Goal: Task Accomplishment & Management: Manage account settings

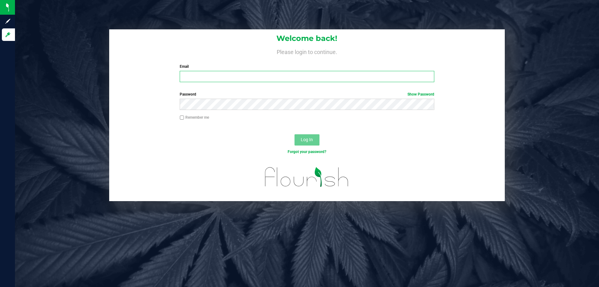
click at [272, 81] on input "Email" at bounding box center [307, 76] width 254 height 11
type input "[EMAIL_ADDRESS][DOMAIN_NAME]"
click at [294, 134] on button "Log In" at bounding box center [306, 139] width 25 height 11
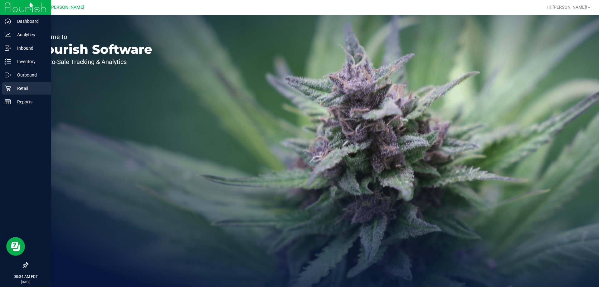
click at [0, 85] on link "Retail" at bounding box center [25, 88] width 51 height 13
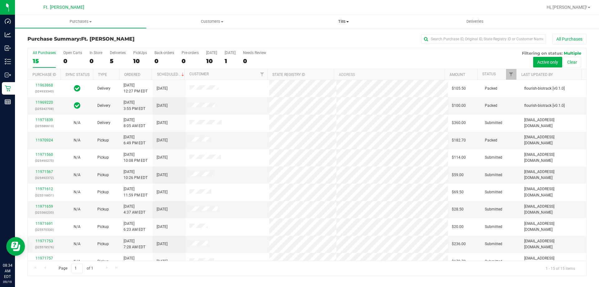
click at [343, 20] on span "Tills" at bounding box center [343, 22] width 131 height 6
drag, startPoint x: 476, startPoint y: 30, endPoint x: 479, endPoint y: 25, distance: 5.7
click at [476, 30] on div "Purchase Summary: Ft. Myers WC All Purchases All Purchases 15 Open Carts 0 In S…" at bounding box center [307, 154] width 584 height 254
click at [321, 19] on span "Tills" at bounding box center [342, 22] width 131 height 6
click at [358, 25] on uib-tab-heading "Tills Manage tills Reconcile e-payments" at bounding box center [342, 21] width 131 height 13
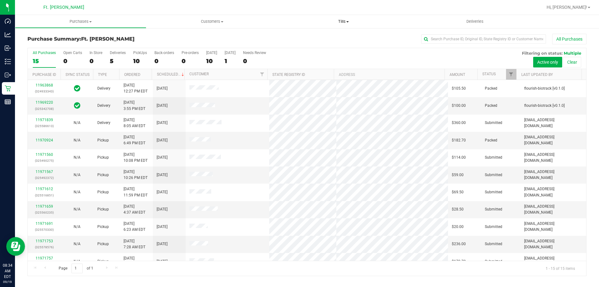
click at [346, 23] on span "Tills" at bounding box center [342, 22] width 131 height 6
click at [320, 36] on li "Manage tills" at bounding box center [342, 37] width 131 height 7
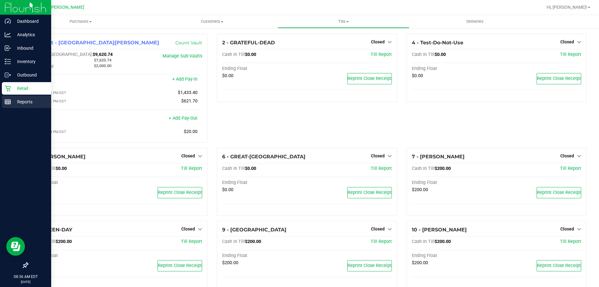
click at [11, 102] on p "Reports" at bounding box center [29, 101] width 37 height 7
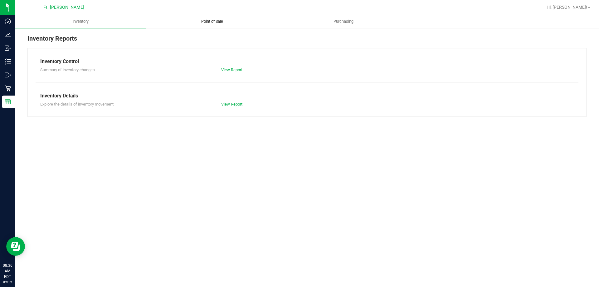
click at [235, 24] on uib-tab-heading "Point of Sale" at bounding box center [212, 21] width 131 height 12
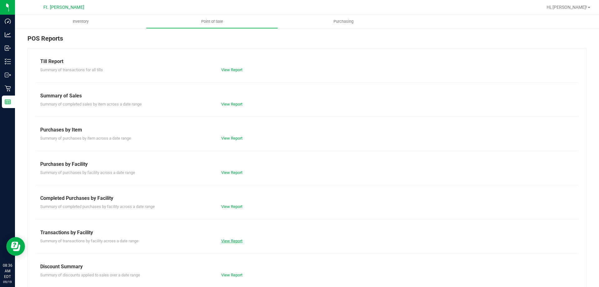
click at [234, 243] on link "View Report" at bounding box center [231, 240] width 21 height 5
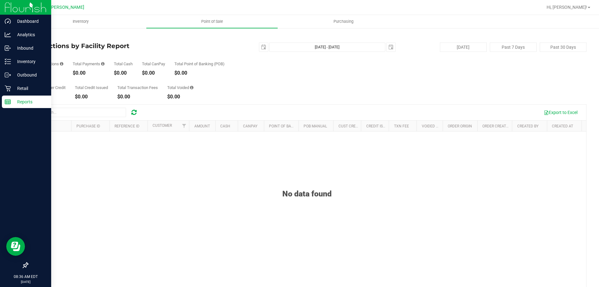
click at [22, 96] on div "Reports" at bounding box center [26, 101] width 49 height 12
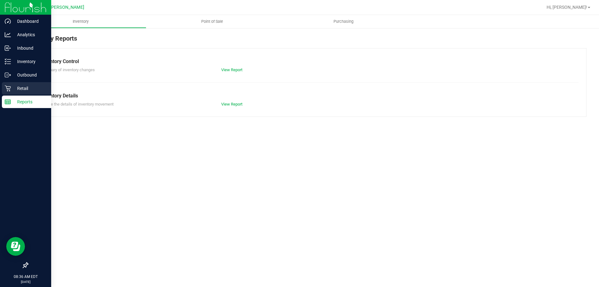
click at [22, 91] on p "Retail" at bounding box center [29, 87] width 37 height 7
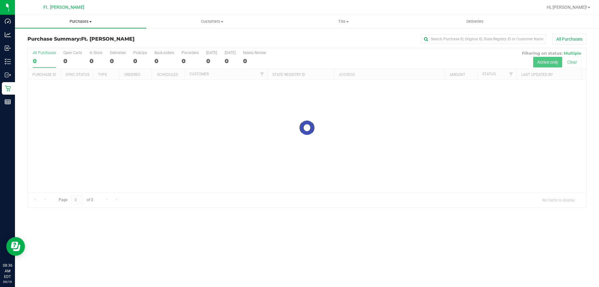
click at [130, 23] on span "Purchases" at bounding box center [80, 22] width 131 height 6
click at [125, 49] on li "All purchases" at bounding box center [80, 52] width 131 height 7
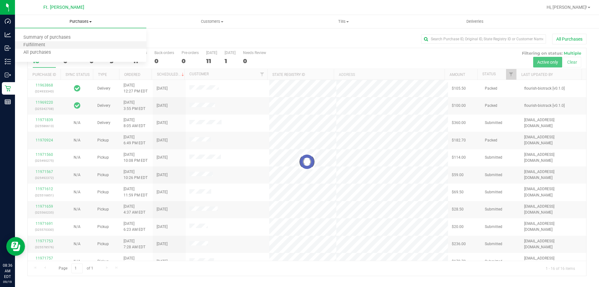
click at [58, 46] on li "Fulfillment" at bounding box center [80, 44] width 131 height 7
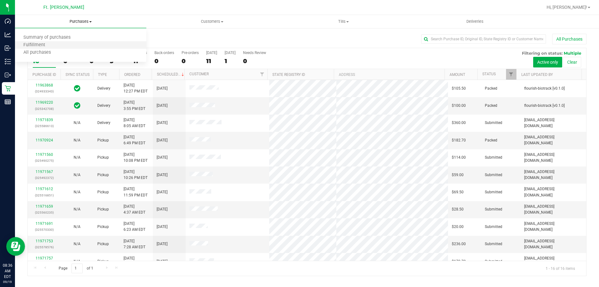
click at [58, 46] on li "Fulfillment" at bounding box center [80, 44] width 131 height 7
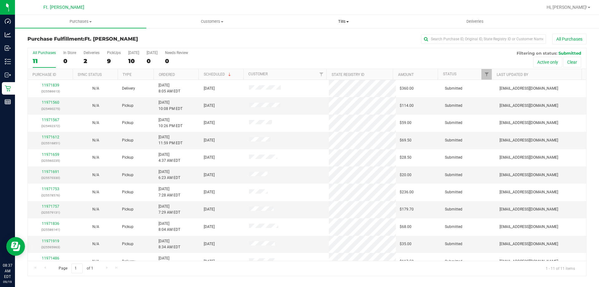
click at [362, 24] on span "Tills" at bounding box center [343, 22] width 131 height 6
click at [367, 37] on li "Manage tills" at bounding box center [342, 37] width 131 height 7
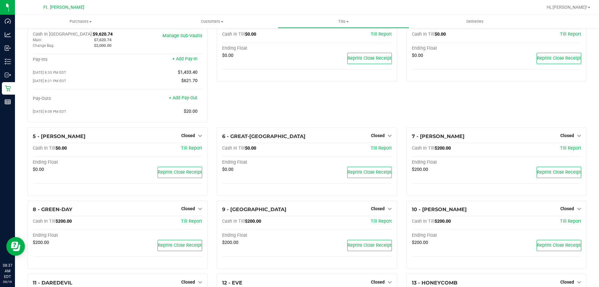
scroll to position [31, 0]
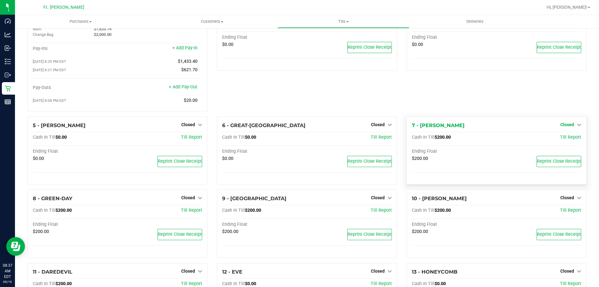
click at [566, 127] on span "Closed" at bounding box center [567, 124] width 14 height 5
click at [562, 140] on link "Open Till" at bounding box center [566, 137] width 17 height 5
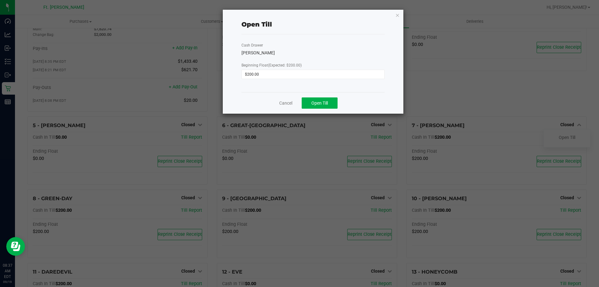
click at [327, 112] on div "Cancel Open Till" at bounding box center [312, 103] width 143 height 22
click at [332, 104] on button "Open Till" at bounding box center [319, 102] width 36 height 11
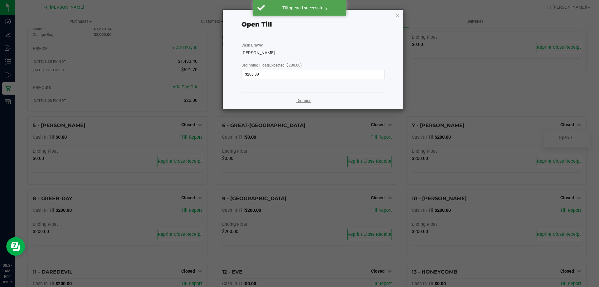
click at [309, 101] on link "Dismiss" at bounding box center [303, 100] width 15 height 7
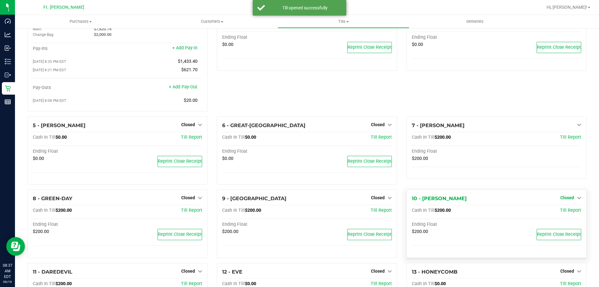
click at [567, 199] on span "Closed" at bounding box center [567, 197] width 14 height 5
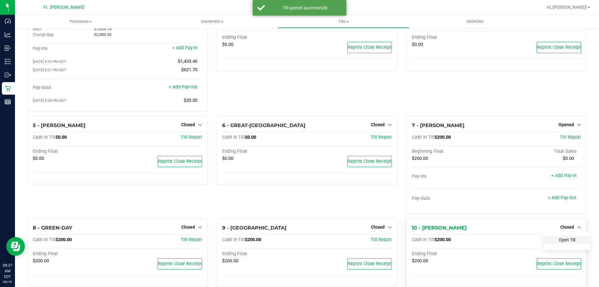
click at [560, 212] on div "7 - KATE-RYAN Opened Close Till Cash In Till $200.00 Till Report Beginning Floa…" at bounding box center [496, 164] width 180 height 97
click at [559, 241] on link "Open Till" at bounding box center [566, 239] width 17 height 5
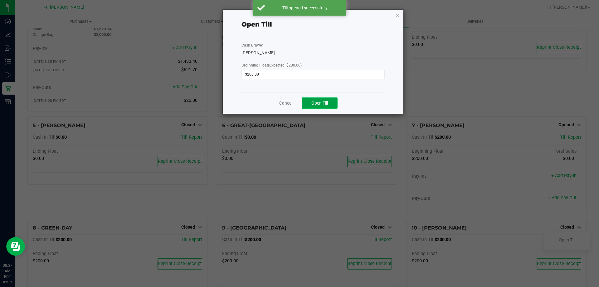
click at [321, 103] on span "Open Till" at bounding box center [319, 102] width 17 height 5
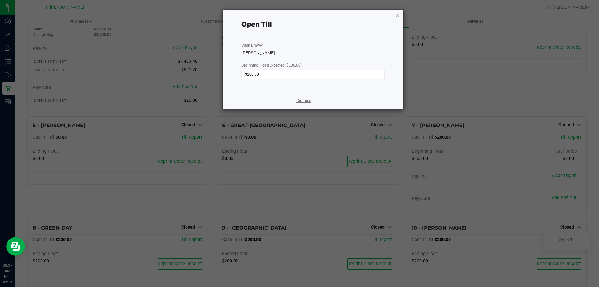
click at [307, 102] on link "Dismiss" at bounding box center [303, 100] width 15 height 7
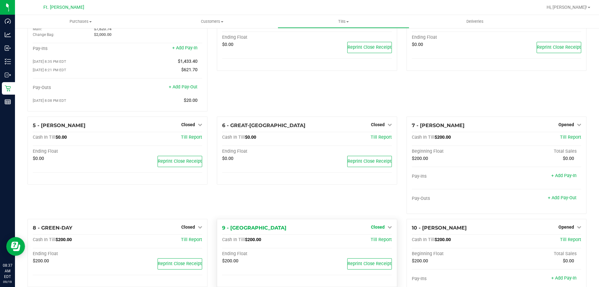
click at [380, 229] on span "Closed" at bounding box center [378, 226] width 14 height 5
click at [378, 242] on link "Open Till" at bounding box center [377, 239] width 17 height 5
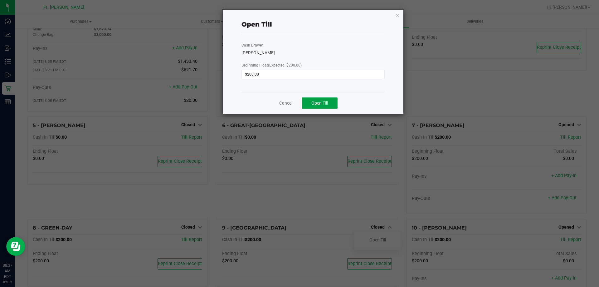
click at [335, 99] on button "Open Till" at bounding box center [319, 102] width 36 height 11
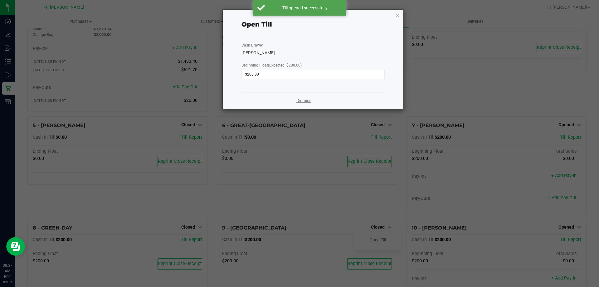
click at [299, 100] on link "Dismiss" at bounding box center [303, 100] width 15 height 7
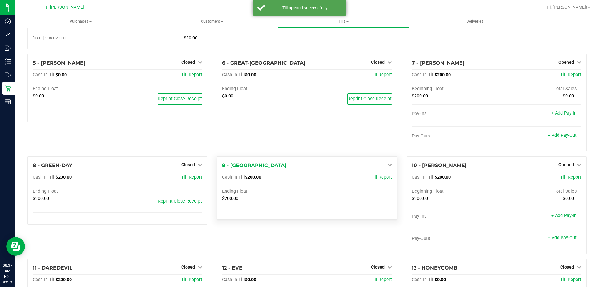
scroll to position [187, 0]
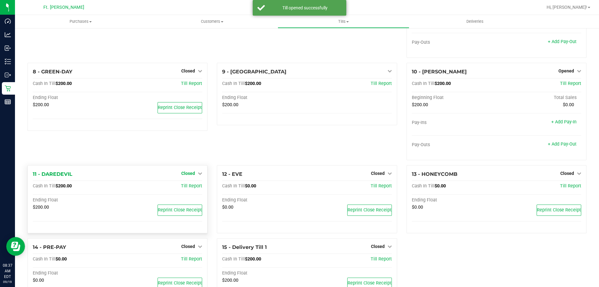
click at [187, 173] on span "Closed" at bounding box center [188, 173] width 14 height 5
click at [188, 188] on link "Open Till" at bounding box center [188, 185] width 17 height 5
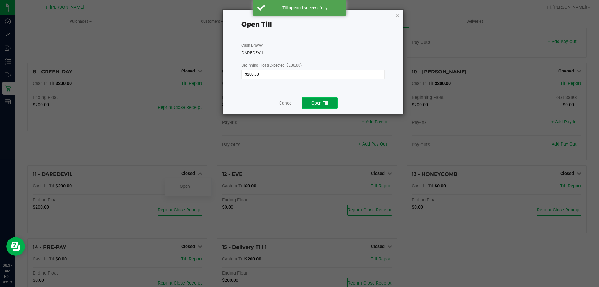
click at [314, 105] on span "Open Till" at bounding box center [319, 102] width 17 height 5
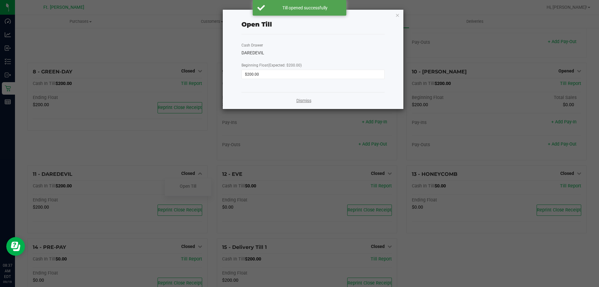
click at [301, 100] on link "Dismiss" at bounding box center [303, 100] width 15 height 7
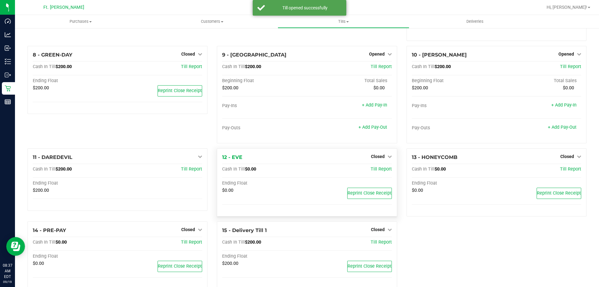
scroll to position [219, 0]
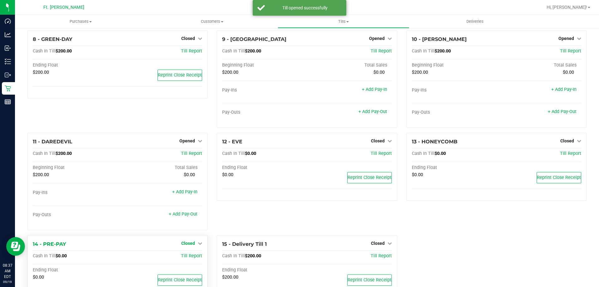
click at [190, 244] on span "Closed" at bounding box center [188, 242] width 14 height 5
click at [190, 256] on link "Open Till" at bounding box center [188, 255] width 17 height 5
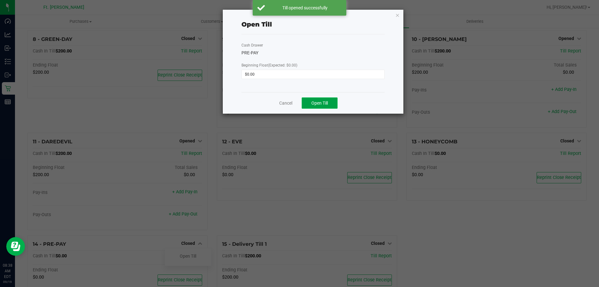
click at [325, 104] on span "Open Till" at bounding box center [319, 102] width 17 height 5
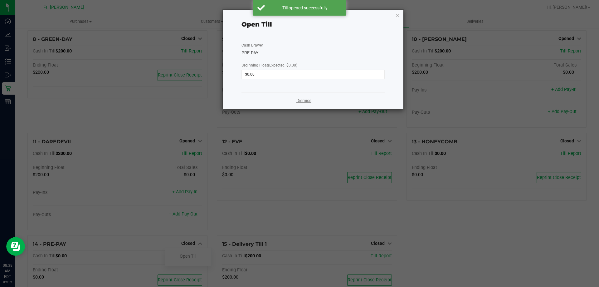
click at [304, 100] on link "Dismiss" at bounding box center [303, 100] width 15 height 7
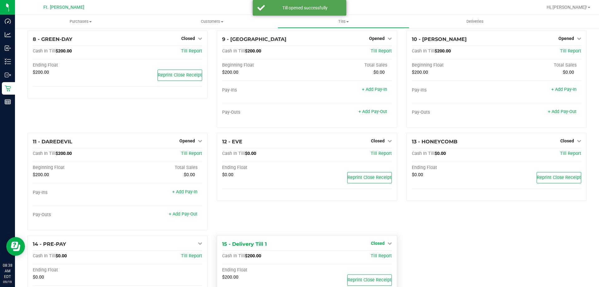
click at [378, 244] on span "Closed" at bounding box center [378, 242] width 14 height 5
click at [371, 257] on link "Open Till" at bounding box center [377, 255] width 17 height 5
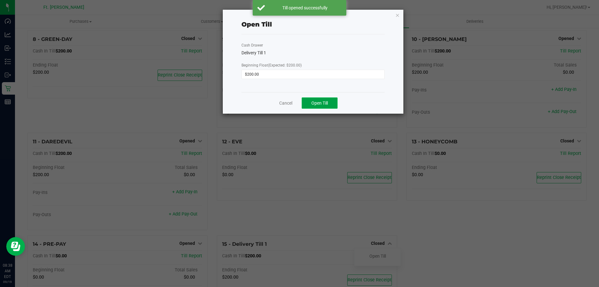
click at [330, 108] on button "Open Till" at bounding box center [319, 102] width 36 height 11
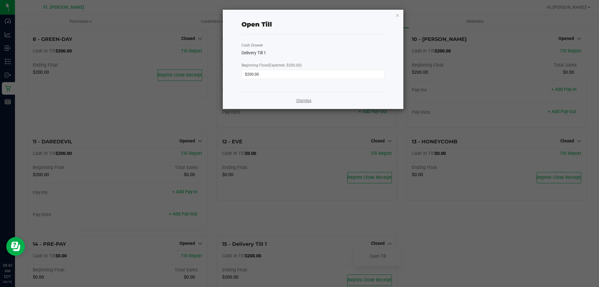
click at [300, 99] on link "Dismiss" at bounding box center [303, 100] width 15 height 7
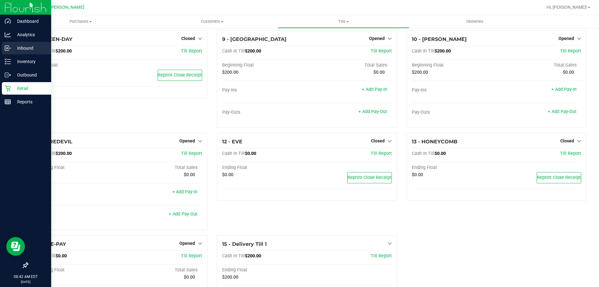
click at [3, 52] on div "Inbound" at bounding box center [26, 48] width 49 height 12
